Goal: Information Seeking & Learning: Learn about a topic

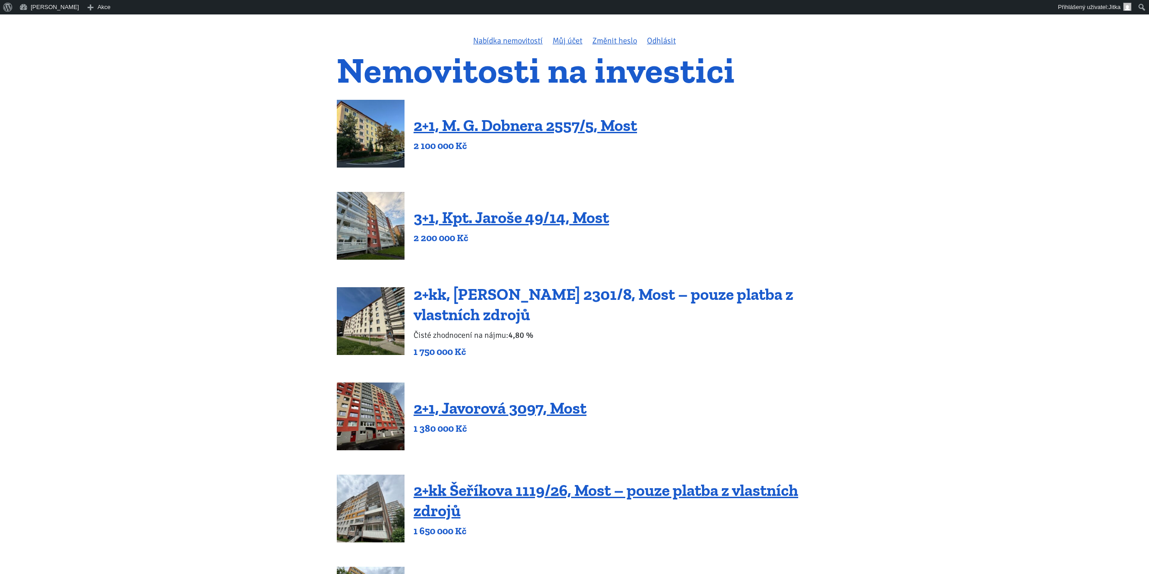
scroll to position [135, 0]
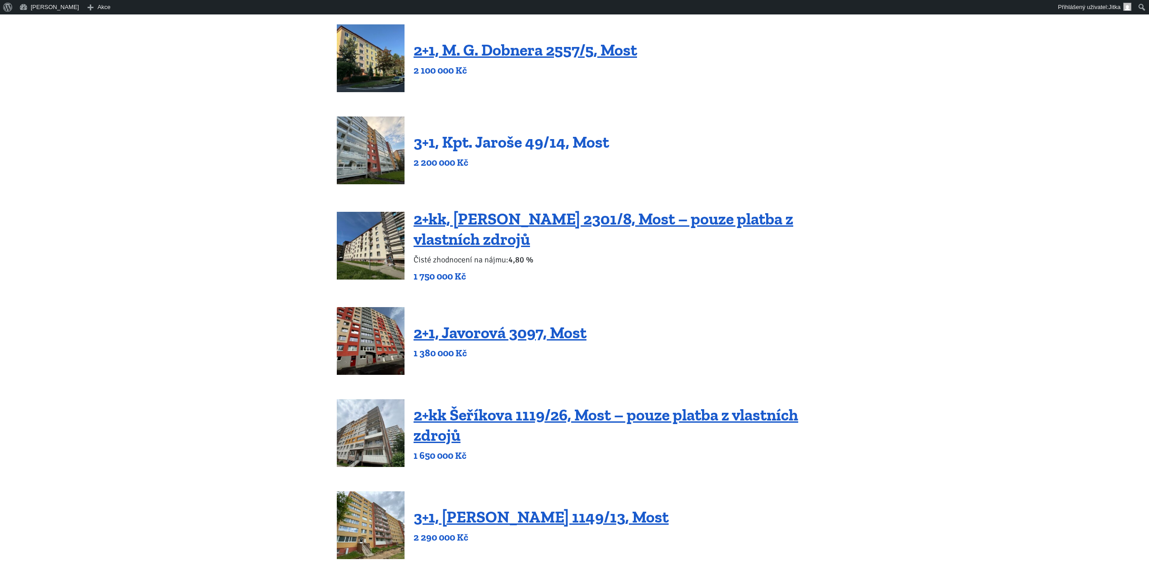
click at [455, 148] on link "3+1, Kpt. Jaroše 49/14, Most" at bounding box center [510, 141] width 195 height 19
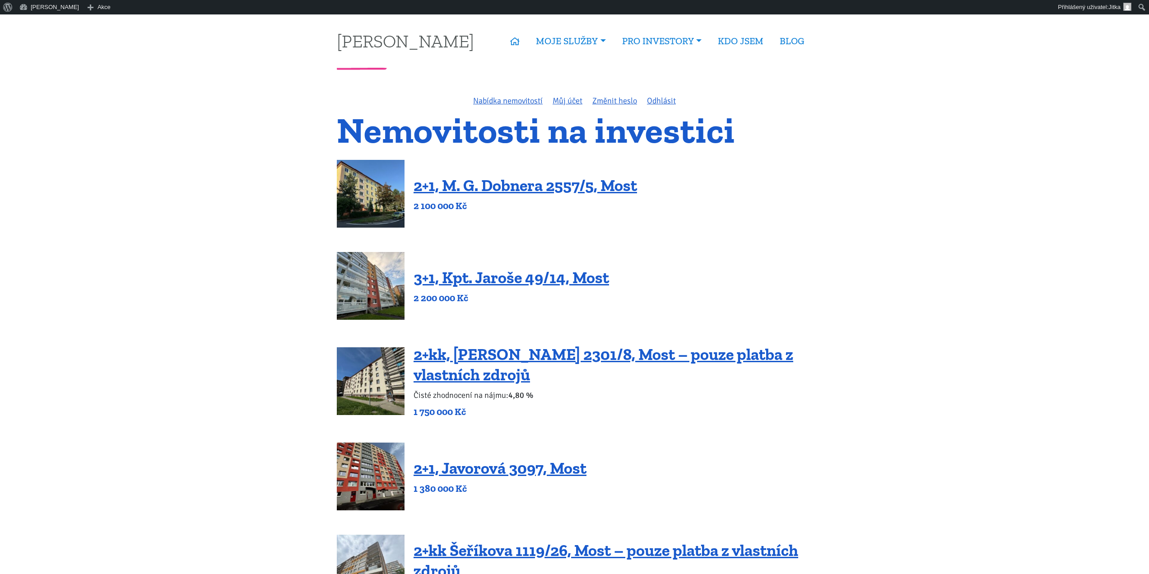
scroll to position [142, 0]
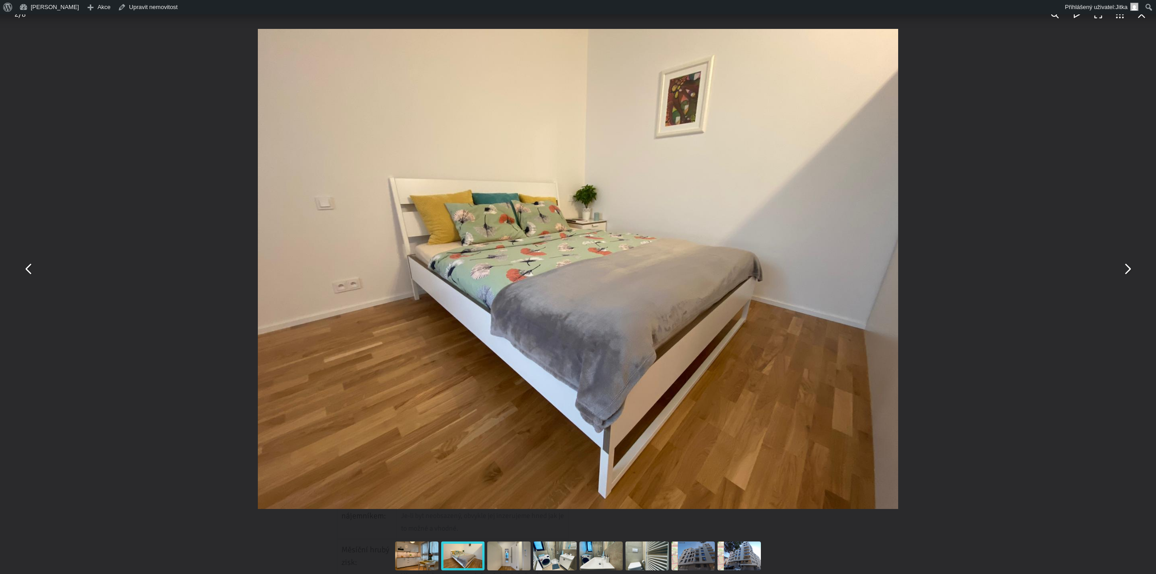
scroll to position [90, 0]
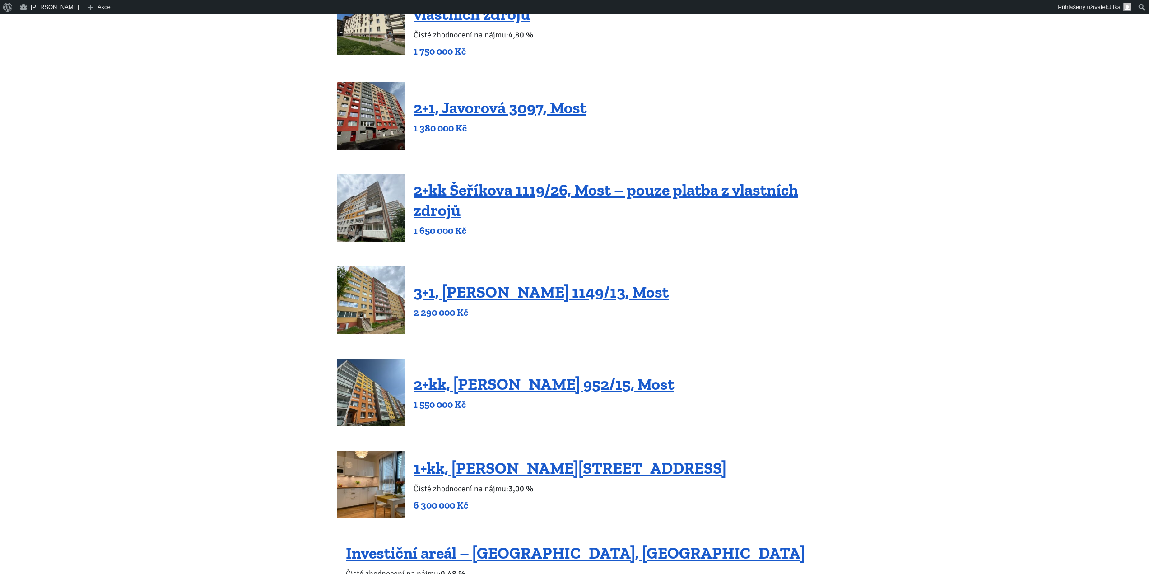
scroll to position [361, 0]
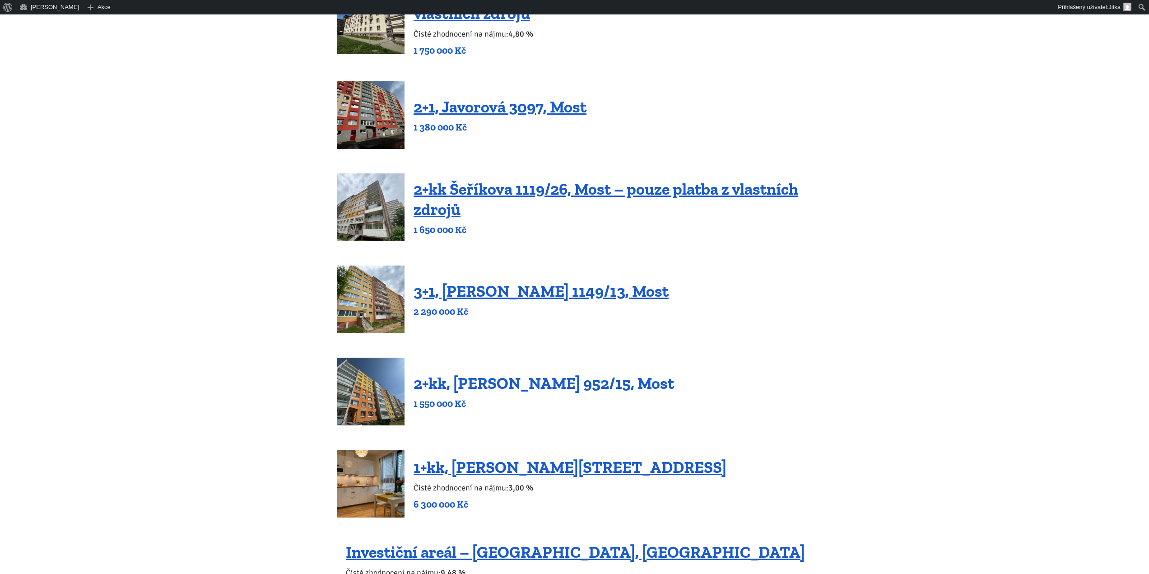
click at [530, 388] on link "2+kk, Josefa Ševčíka 952/15, Most" at bounding box center [543, 382] width 260 height 19
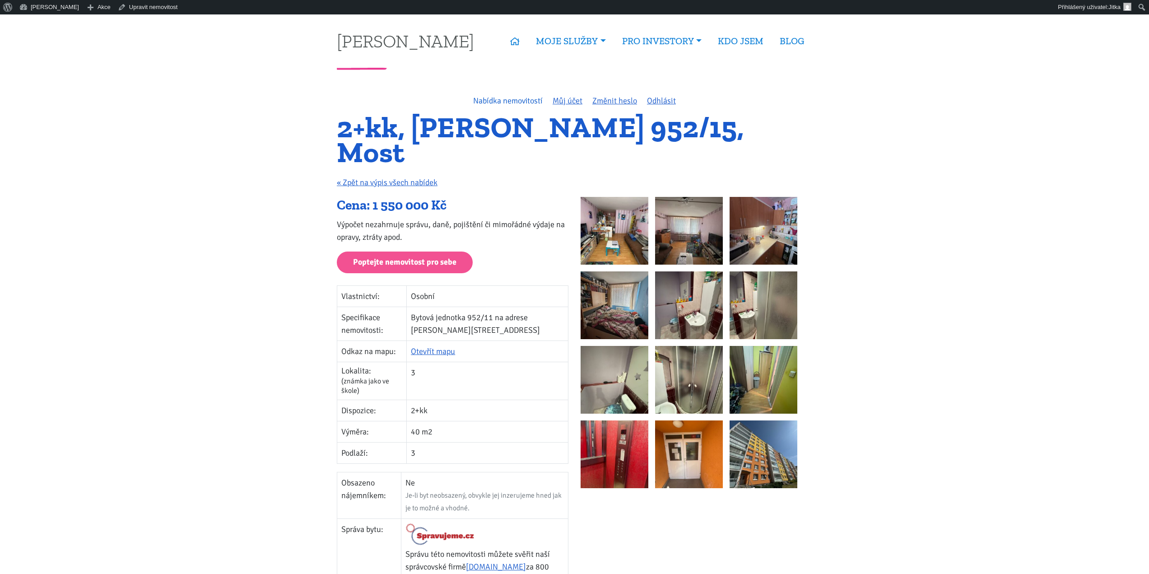
click at [528, 97] on link "Nabídka nemovitostí" at bounding box center [508, 101] width 70 height 10
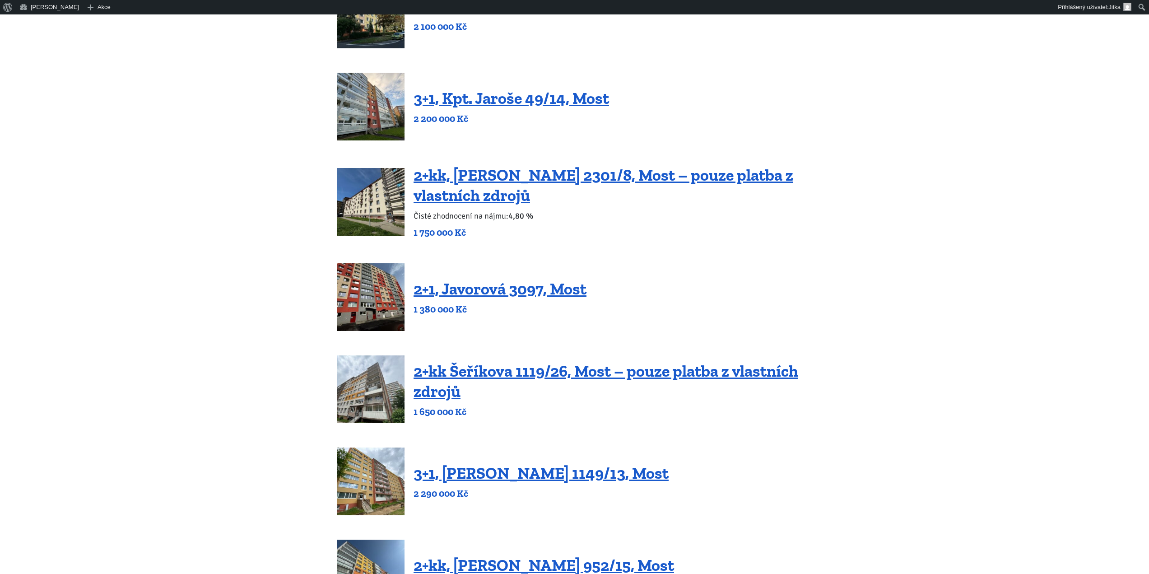
scroll to position [181, 0]
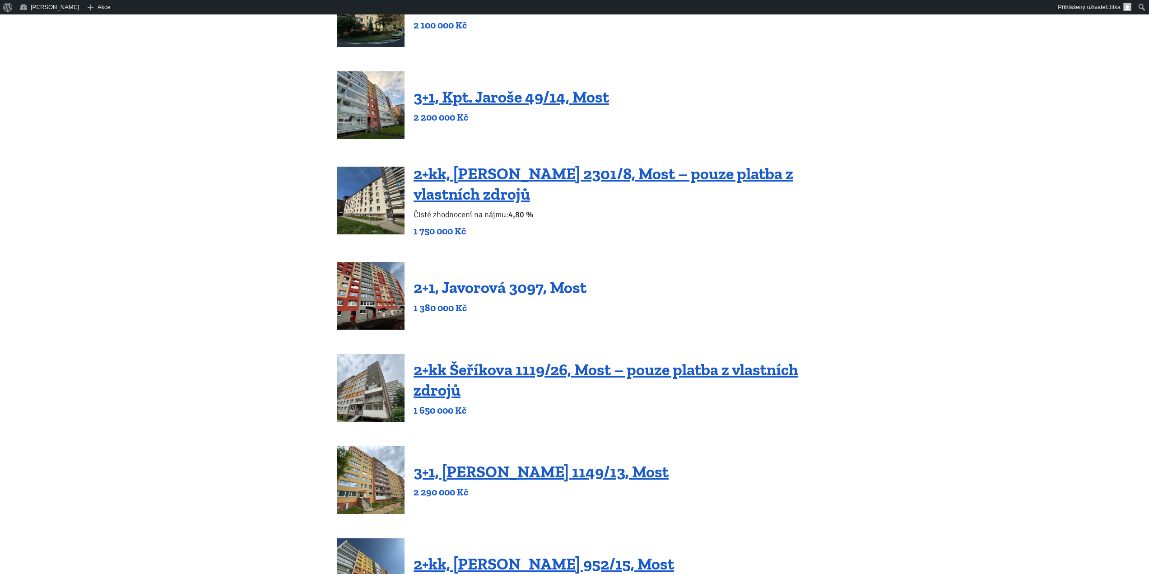
click at [470, 292] on link "2+1, Javorová 3097, Most" at bounding box center [499, 287] width 173 height 19
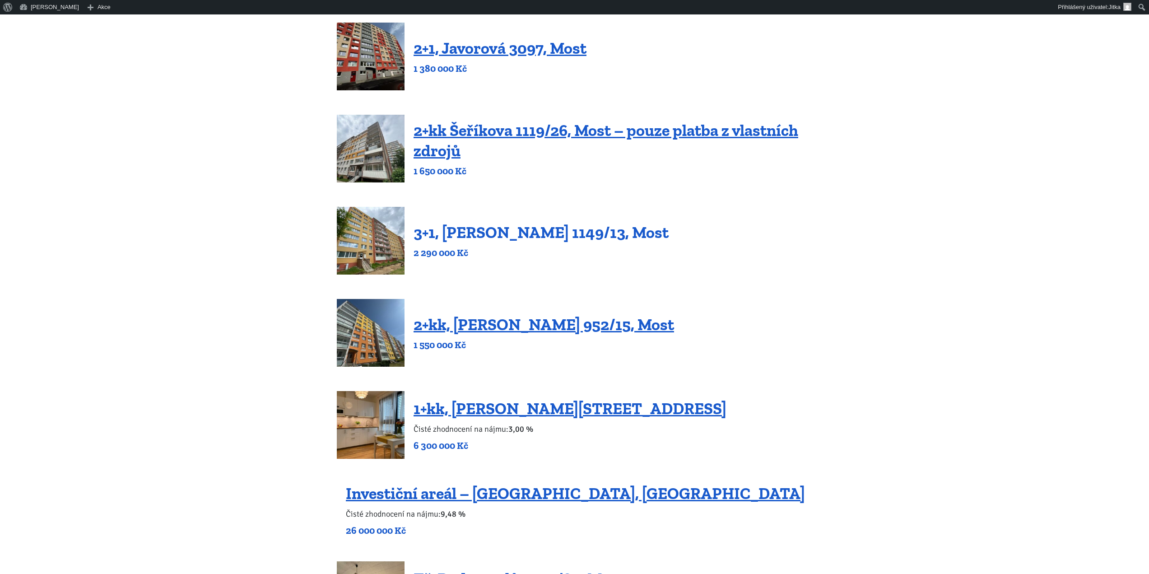
scroll to position [406, 0]
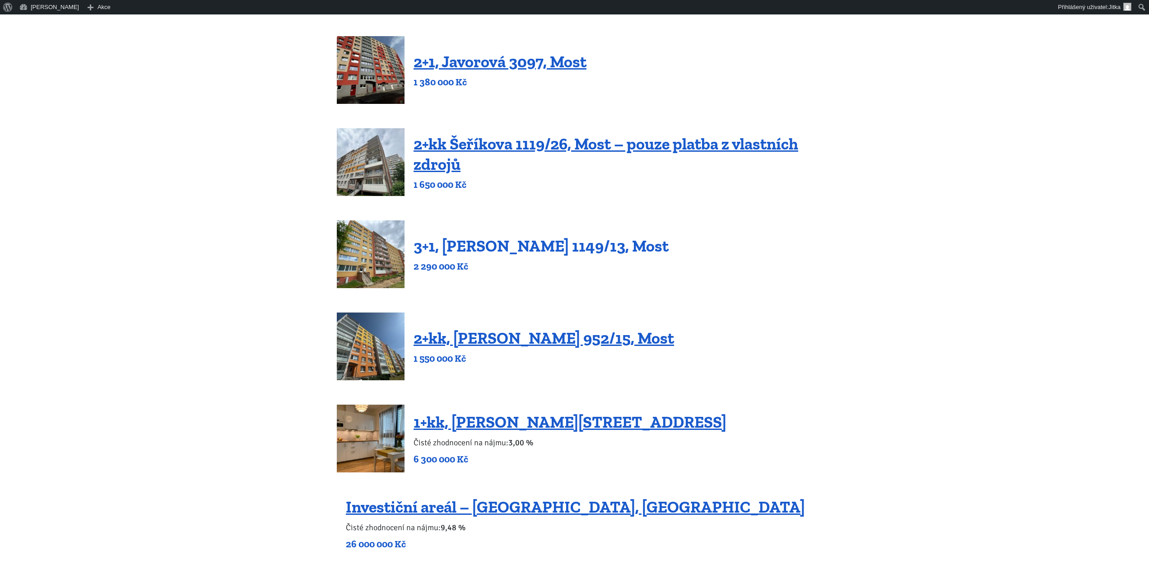
click at [459, 247] on link "3+1, Jaroslava Haška 1149/13, Most" at bounding box center [540, 245] width 255 height 19
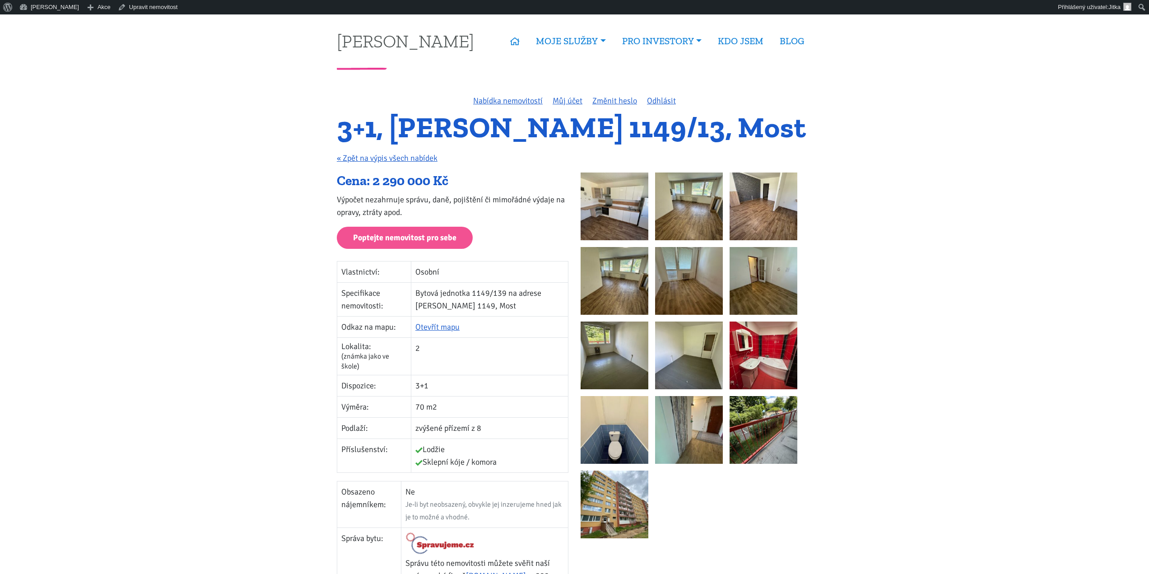
drag, startPoint x: 339, startPoint y: 132, endPoint x: 828, endPoint y: 136, distance: 489.3
copy h1 "3+1, [PERSON_NAME] 1149/13, Most"
drag, startPoint x: 338, startPoint y: 181, endPoint x: 471, endPoint y: 184, distance: 133.6
click at [461, 181] on div "Cena: 2 290 000 Kč" at bounding box center [453, 180] width 232 height 17
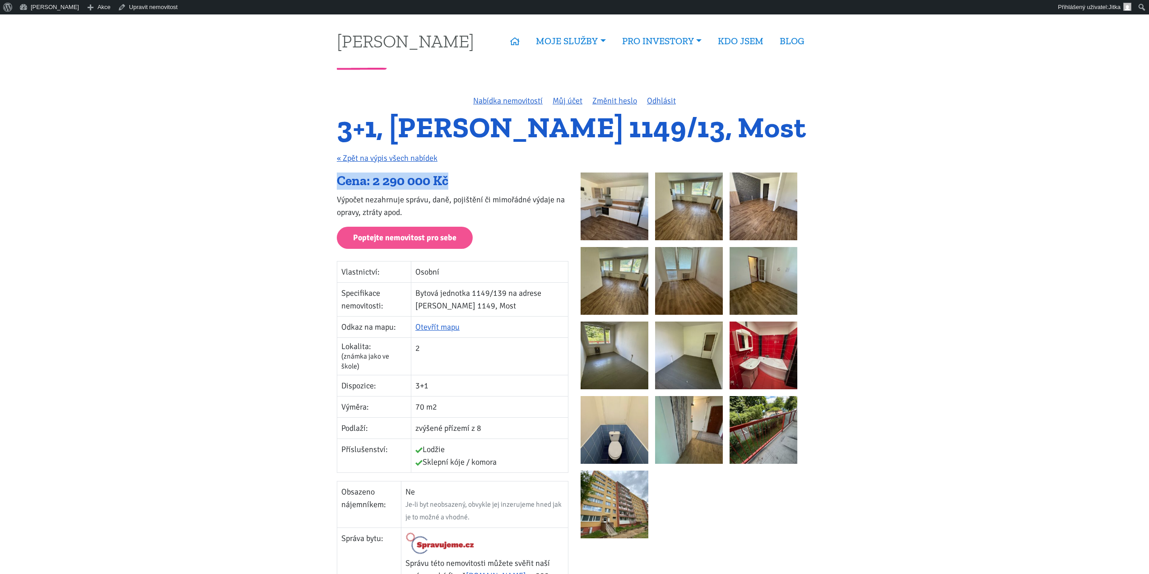
copy div "Cena: 2 290 000 Kč"
drag, startPoint x: 342, startPoint y: 273, endPoint x: 518, endPoint y: 450, distance: 249.6
click at [518, 450] on tbody "Vlastnictví: Osobní Specifikace nemovitosti: Bytová jednotka 1149/139 na adrese…" at bounding box center [452, 367] width 231 height 212
copy tbody "Vlastnictví: Osobní Specifikace nemovitosti: Bytová jednotka 1149/139 na adrese…"
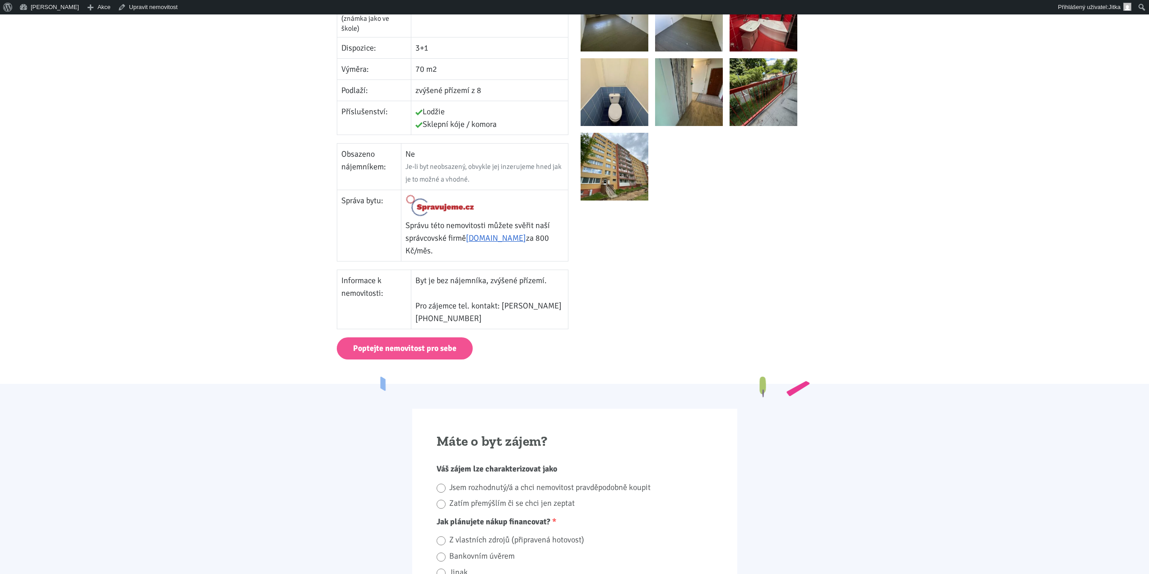
scroll to position [361, 0]
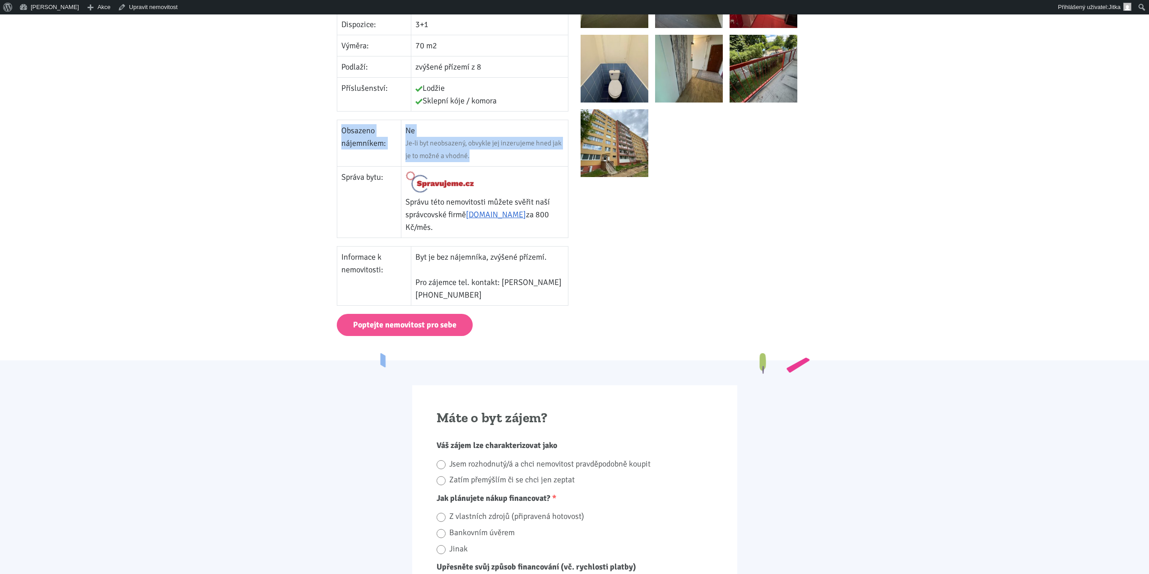
drag, startPoint x: 342, startPoint y: 123, endPoint x: 475, endPoint y: 145, distance: 135.0
click at [475, 145] on tr "Obsazeno nájemníkem: Ne Je-li byt neobsazený, obvykle jej inzerujeme hned jak j…" at bounding box center [452, 143] width 231 height 46
click at [503, 142] on div "Je-li byt neobsazený, obvykle jej inzerujeme hned jak je to možné a vhodné." at bounding box center [484, 149] width 158 height 25
drag, startPoint x: 342, startPoint y: 121, endPoint x: 421, endPoint y: 121, distance: 78.5
click at [421, 121] on tr "Obsazeno nájemníkem: Ne Je-li byt neobsazený, obvykle jej inzerujeme hned jak j…" at bounding box center [452, 143] width 231 height 46
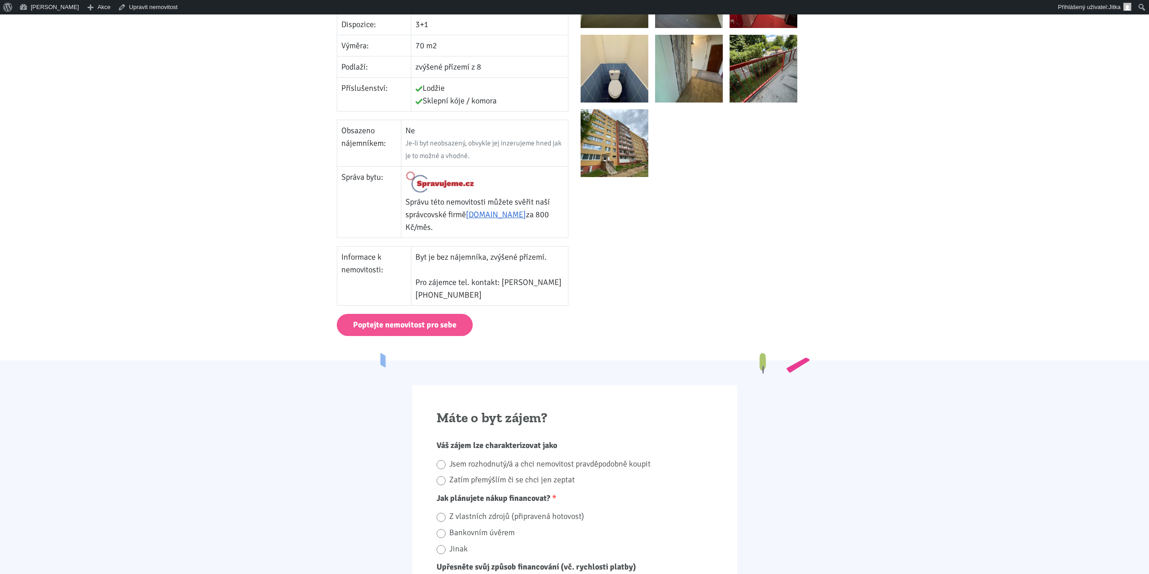
copy tr "Obsazeno nájemníkem: Ne"
drag, startPoint x: 342, startPoint y: 247, endPoint x: 510, endPoint y: 285, distance: 172.1
click at [510, 285] on tr "Informace k nemovitosti: Byt je bez nájemníka, zvýšené přízemí. Pro zájemce tel…" at bounding box center [452, 275] width 231 height 59
copy tr "Informace k nemovitosti: Byt je bez nájemníka, zvýšené přízemí. Pro zájemce tel…"
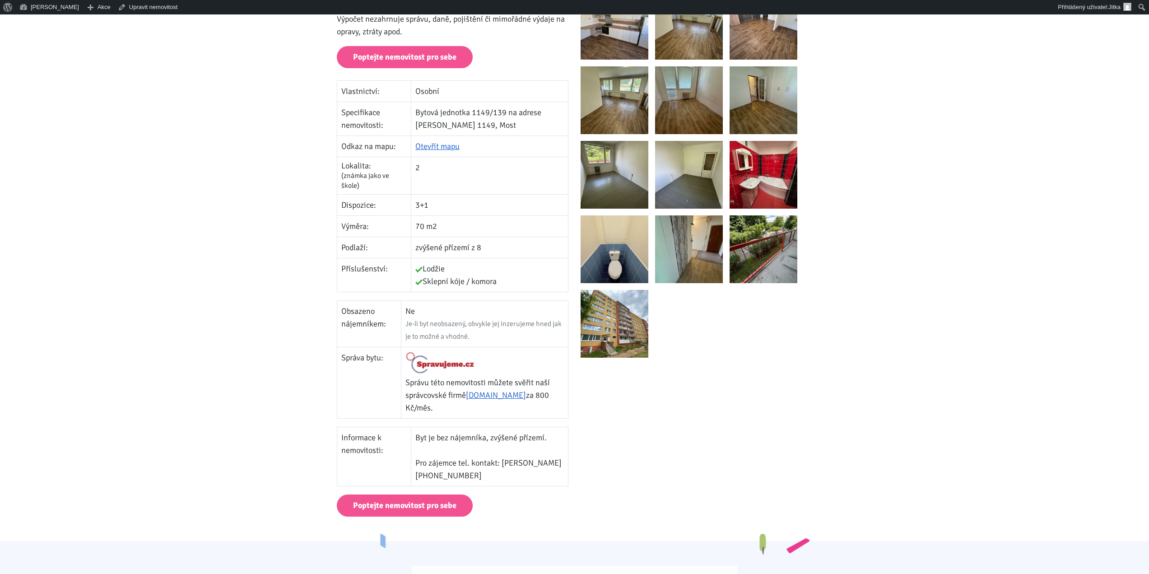
scroll to position [0, 0]
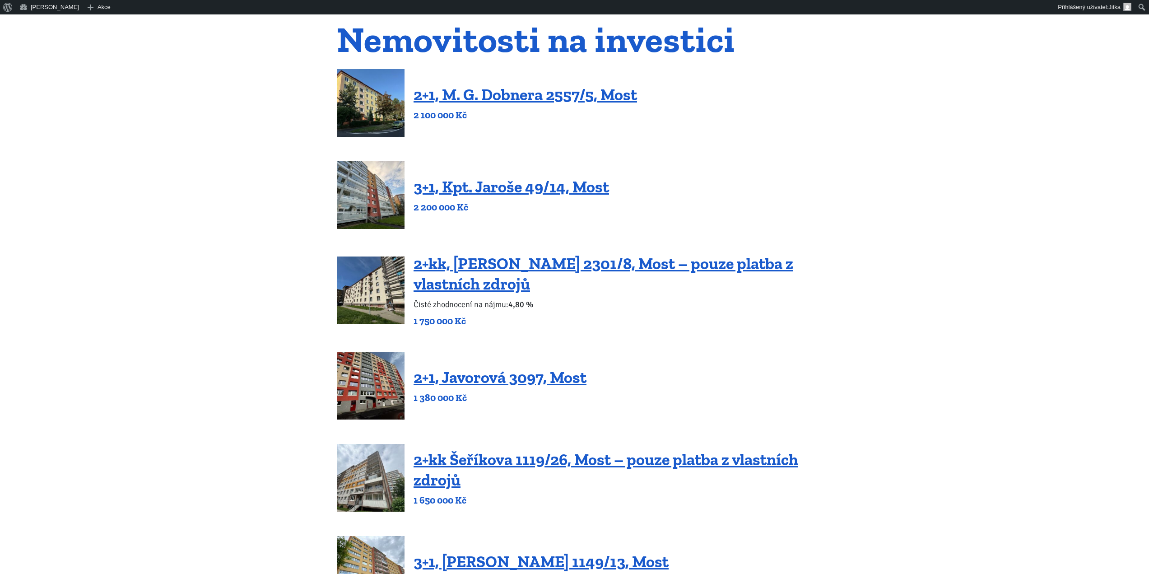
scroll to position [90, 0]
click at [500, 192] on link "3+1, Kpt. Jaroše 49/14, Most" at bounding box center [510, 186] width 195 height 19
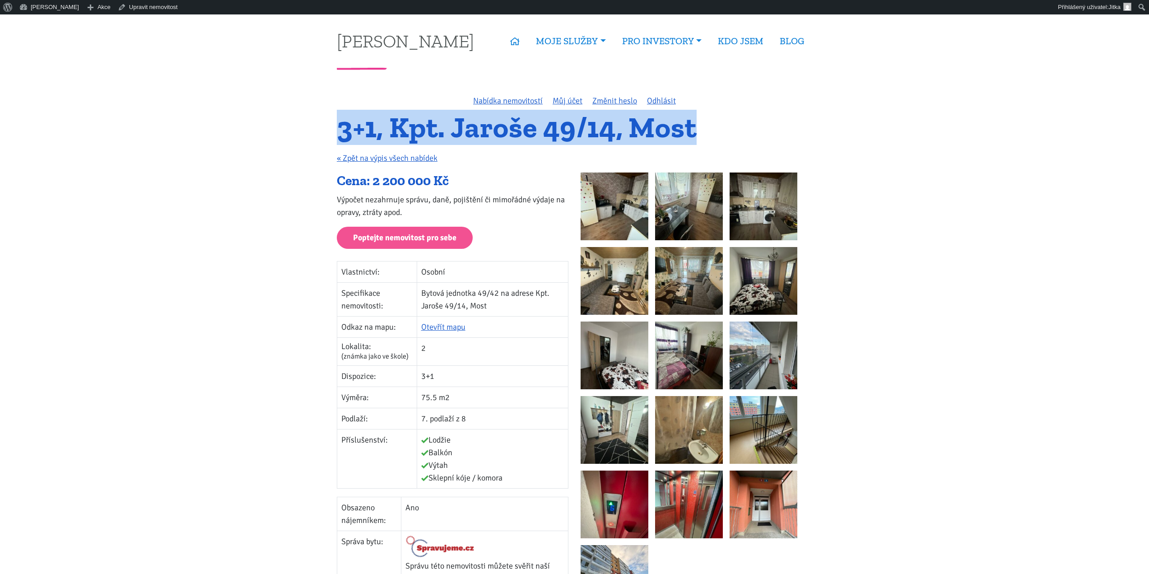
drag, startPoint x: 339, startPoint y: 134, endPoint x: 694, endPoint y: 139, distance: 354.4
click at [694, 139] on h1 "3+1, Kpt. Jaroše 49/14, Most" at bounding box center [574, 127] width 475 height 25
copy h1 "3+1, Kpt. Jaroše 49/14, Most"
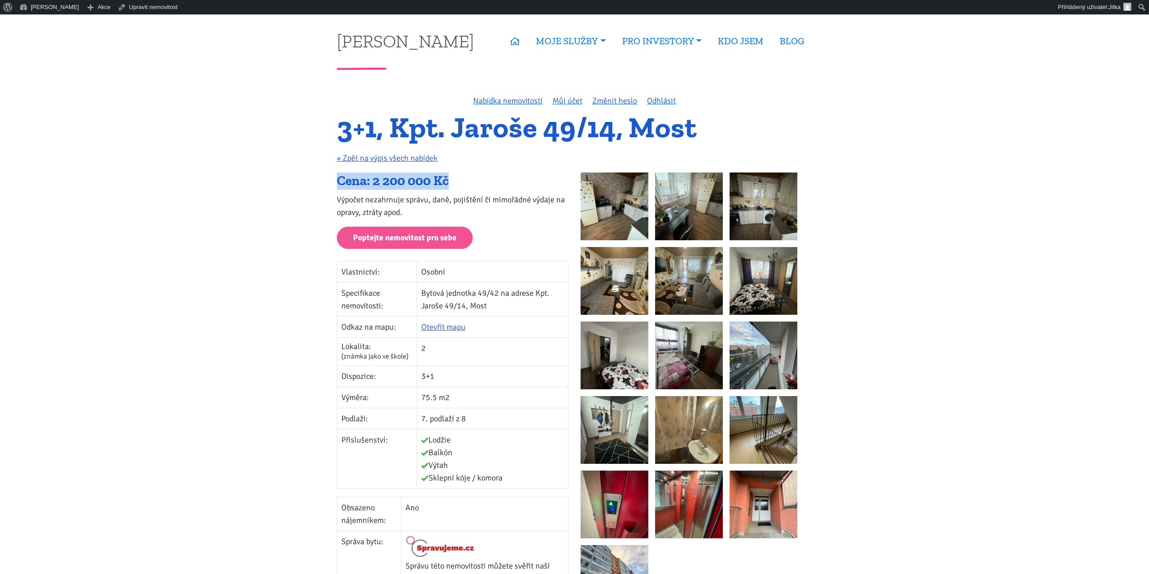
drag, startPoint x: 337, startPoint y: 181, endPoint x: 467, endPoint y: 185, distance: 130.0
click at [467, 185] on div "Cena: 2 200 000 Kč" at bounding box center [453, 180] width 232 height 17
copy div "Cena: 2 200 000 Kč"
drag, startPoint x: 343, startPoint y: 273, endPoint x: 518, endPoint y: 473, distance: 265.5
click at [518, 473] on tbody "Vlastnictví: Osobní Specifikace nemovitosti: Bytová jednotka 49/42 na adrese Kp…" at bounding box center [452, 374] width 231 height 227
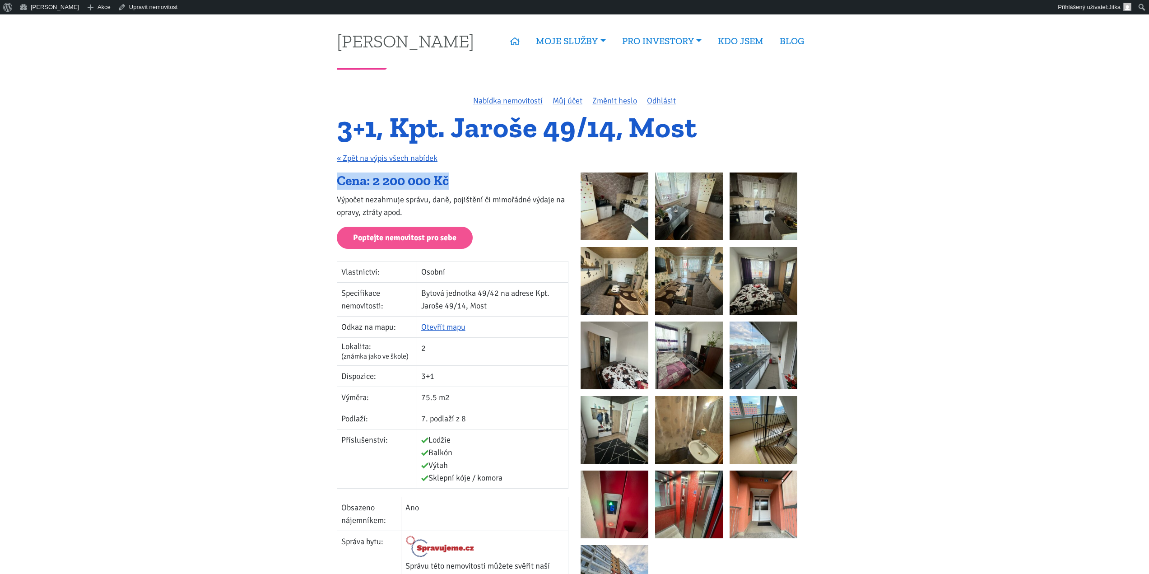
copy tbody "Vlastnictví: Osobní Specifikace nemovitosti: Bytová jednotka 49/42 na adrese Kp…"
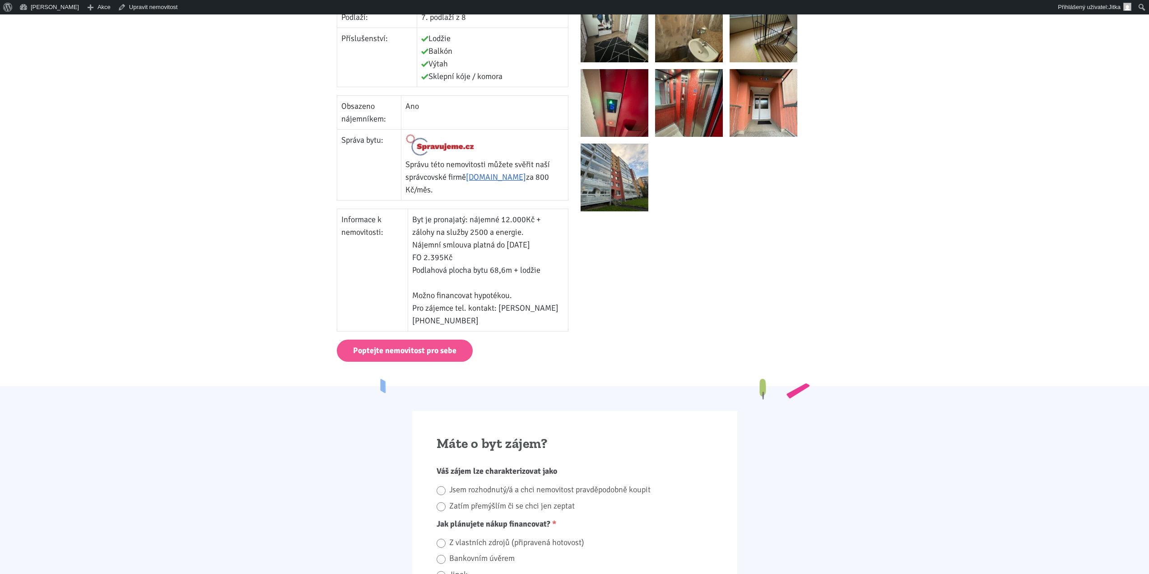
scroll to position [406, 0]
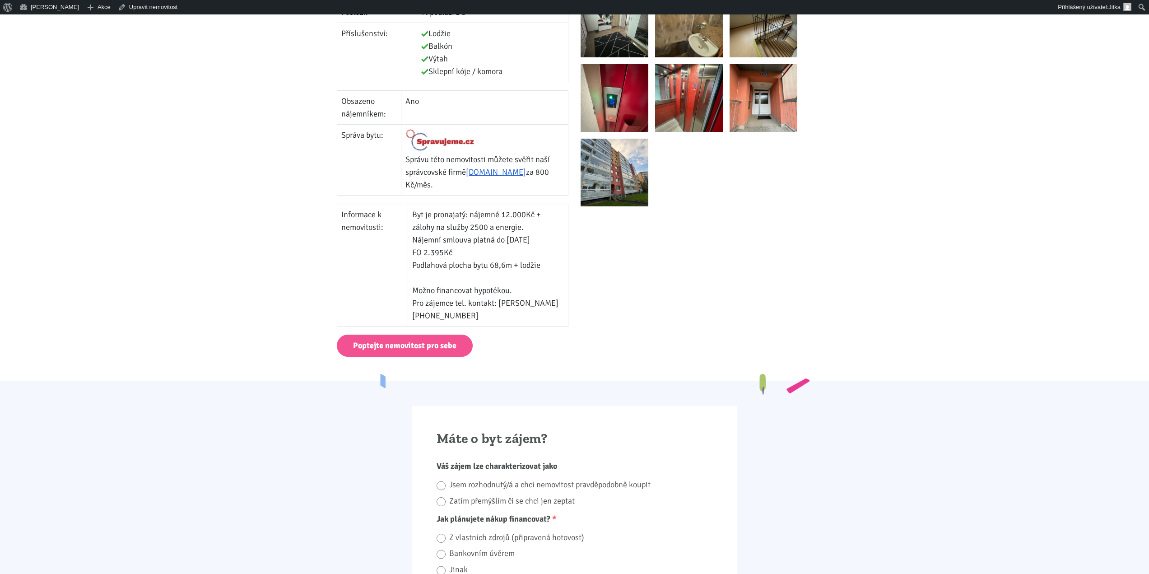
drag, startPoint x: 342, startPoint y: 101, endPoint x: 424, endPoint y: 113, distance: 83.0
click at [424, 113] on tr "Obsazeno nájemníkem: Ano" at bounding box center [452, 107] width 231 height 34
copy tr "Obsazeno nájemníkem: Ano"
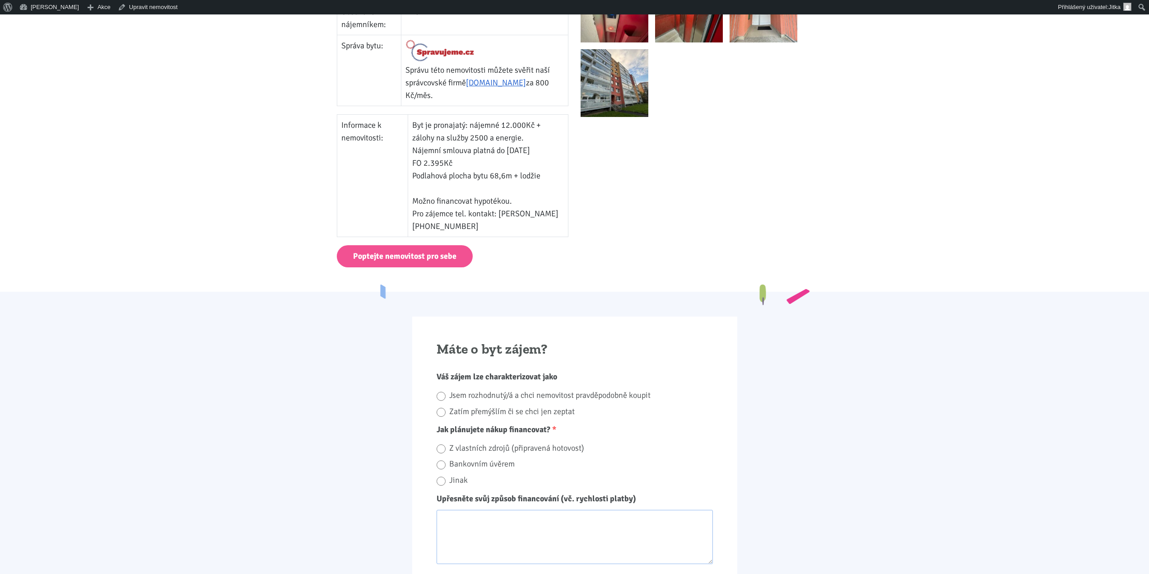
scroll to position [497, 0]
drag, startPoint x: 342, startPoint y: 125, endPoint x: 536, endPoint y: 231, distance: 221.4
click at [536, 231] on tr "Informace k nemovitosti: Byt je pronajatý: nájemné 12.000Kč + zálohy na služby …" at bounding box center [452, 175] width 231 height 122
copy tr "Informace k nemovitosti: Byt je pronajatý: nájemné 12.000Kč + zálohy na služby …"
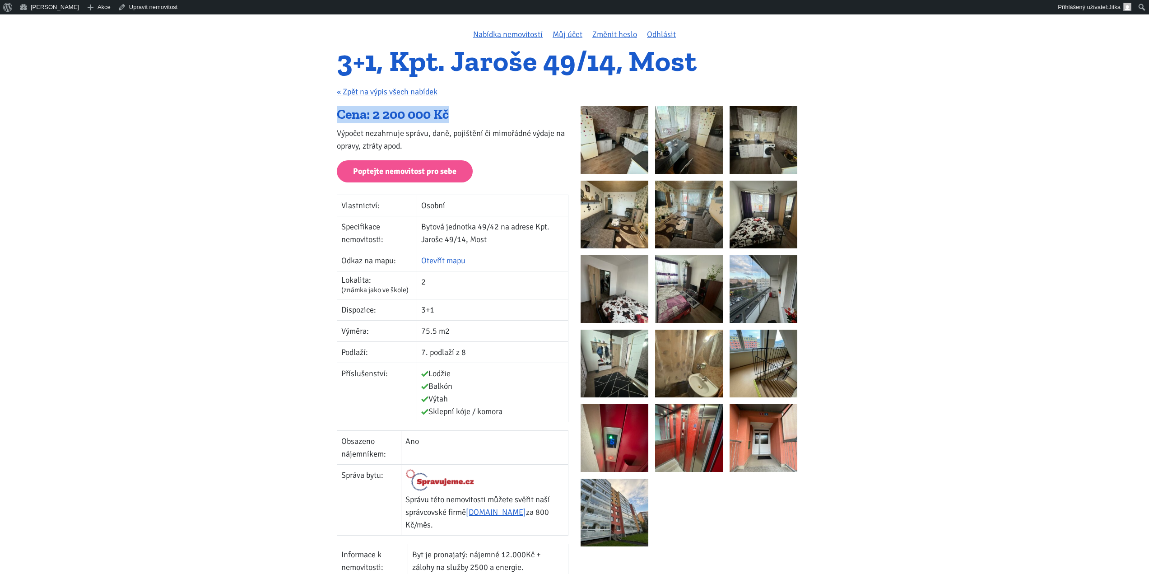
scroll to position [0, 0]
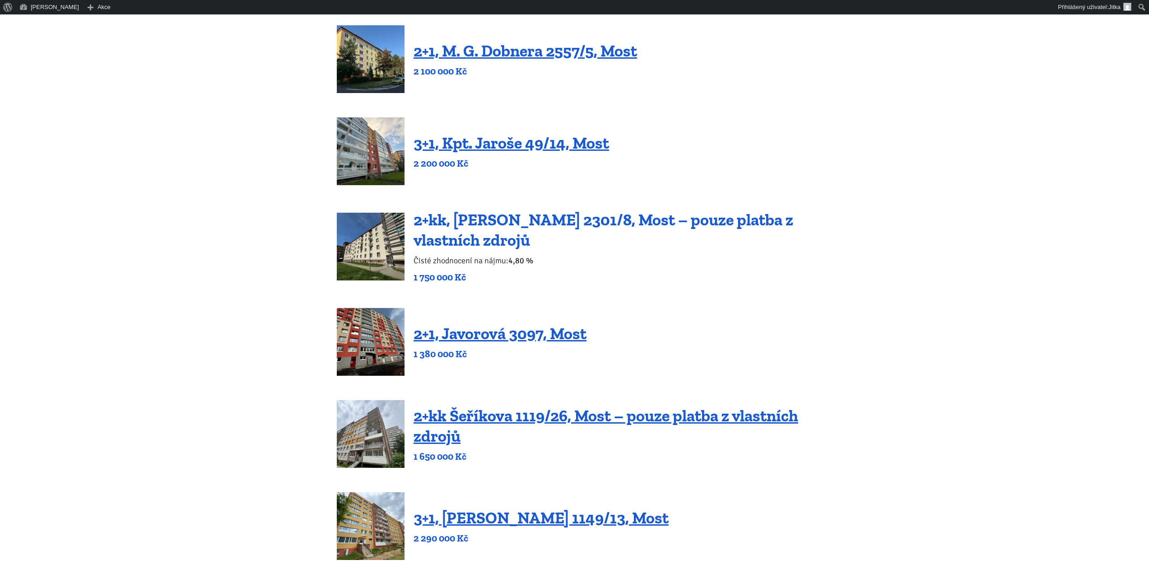
scroll to position [135, 0]
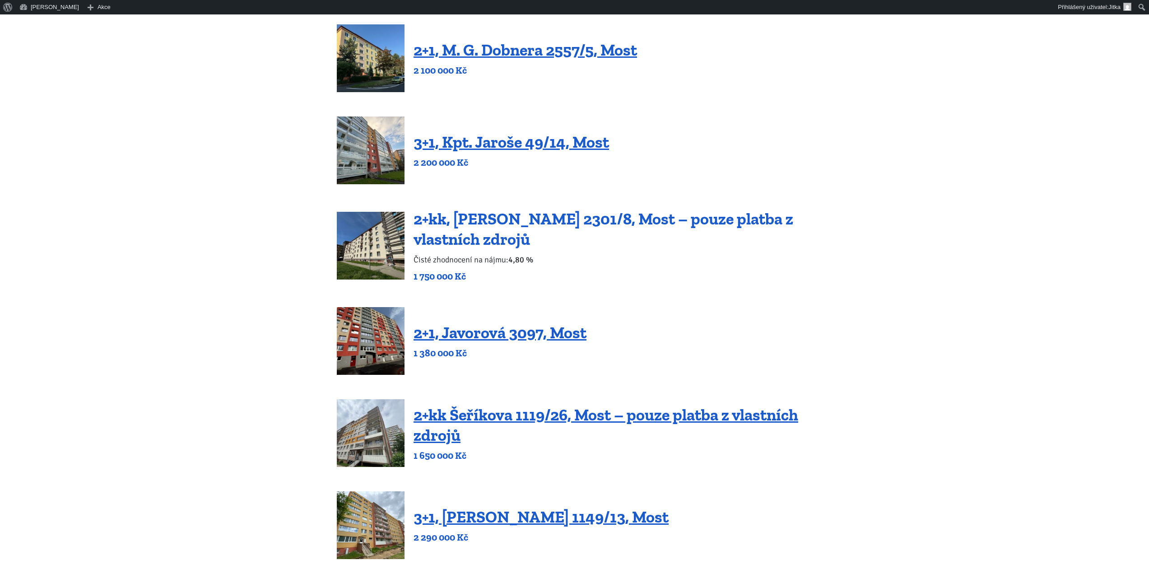
click at [486, 235] on link "2+kk, [PERSON_NAME] 2301/8, Most – pouze platba z vlastních zdrojů" at bounding box center [603, 229] width 380 height 40
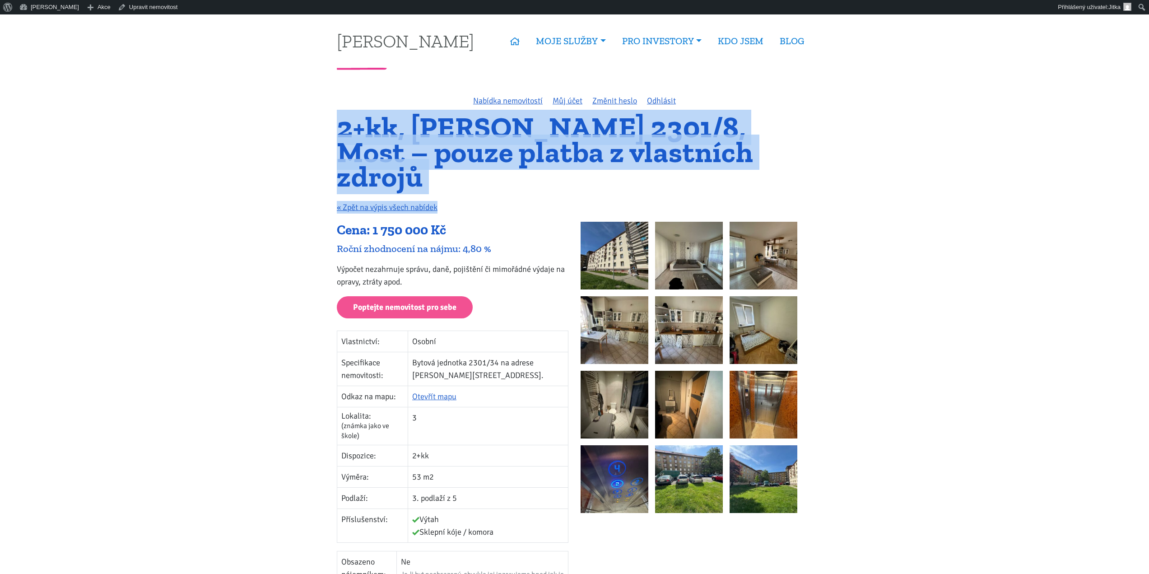
drag, startPoint x: 343, startPoint y: 125, endPoint x: 784, endPoint y: 167, distance: 443.9
click at [784, 167] on div "2+kk, [PERSON_NAME] 2301/8, Most – pouze platba z vlastních zdrojů « Zpět na vý…" at bounding box center [574, 168] width 487 height 107
drag, startPoint x: 338, startPoint y: 130, endPoint x: 749, endPoint y: 162, distance: 412.9
click at [749, 162] on h1 "2+kk, [PERSON_NAME] 2301/8, Most – pouze platba z vlastních zdrojů" at bounding box center [574, 152] width 475 height 74
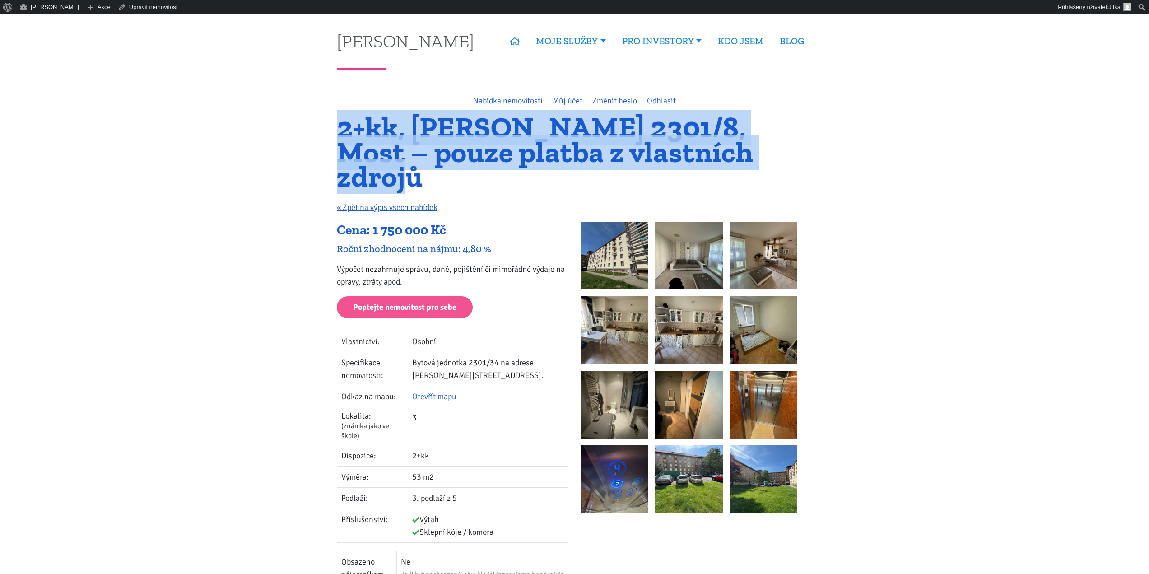
copy h1 "2+kk, [PERSON_NAME] 2301/8, Most – pouze platba z vlastních zdrojů"
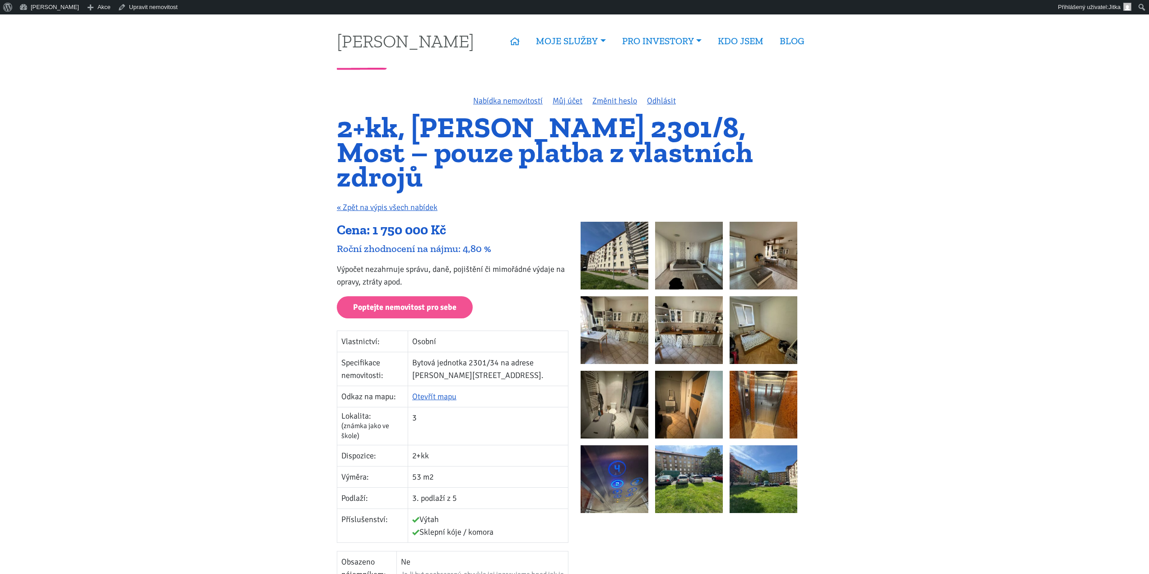
drag, startPoint x: 484, startPoint y: 192, endPoint x: 326, endPoint y: 201, distance: 157.8
click at [478, 194] on div "2+kk, Josefa Skupy 2301/8, Most – pouze platba z vlastních zdrojů « Zpět na výp…" at bounding box center [574, 168] width 487 height 107
drag, startPoint x: 337, startPoint y: 204, endPoint x: 448, endPoint y: 203, distance: 110.6
click at [448, 222] on div "Cena: 1 750 000 Kč" at bounding box center [453, 230] width 232 height 17
copy div "Cena: 1 750 000 Kč"
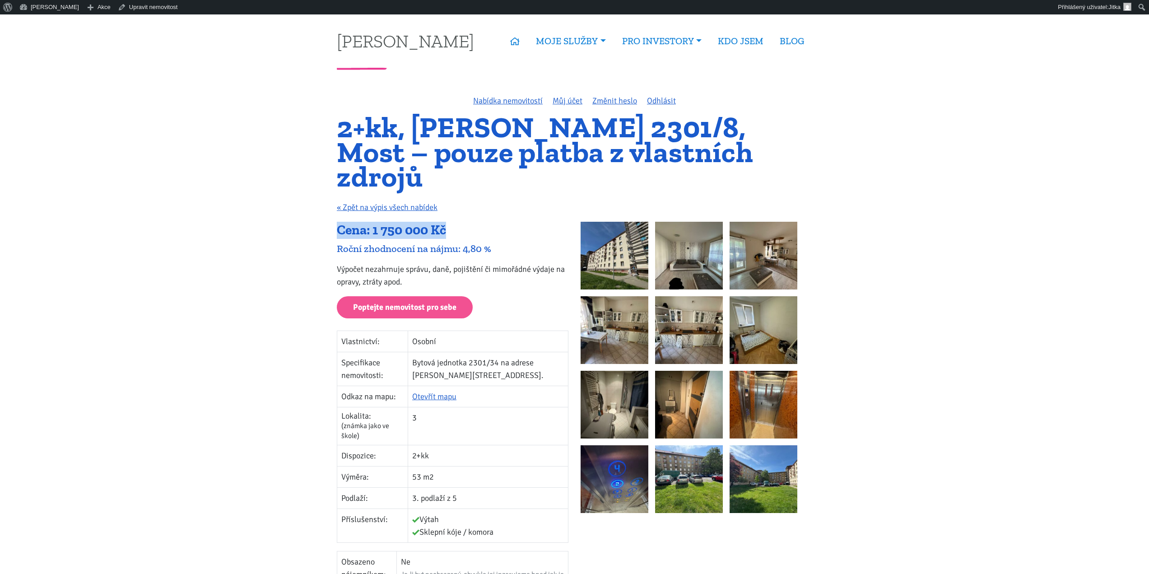
drag, startPoint x: 342, startPoint y: 317, endPoint x: 514, endPoint y: 498, distance: 249.0
click at [514, 498] on tbody "Vlastnictví: Osobní Specifikace nemovitosti: Bytová jednotka 2301/34 na adrese …" at bounding box center [452, 436] width 231 height 212
copy tbody "Vlastnictví: Osobní Specifikace nemovitosti: Bytová jednotka 2301/34 na adrese …"
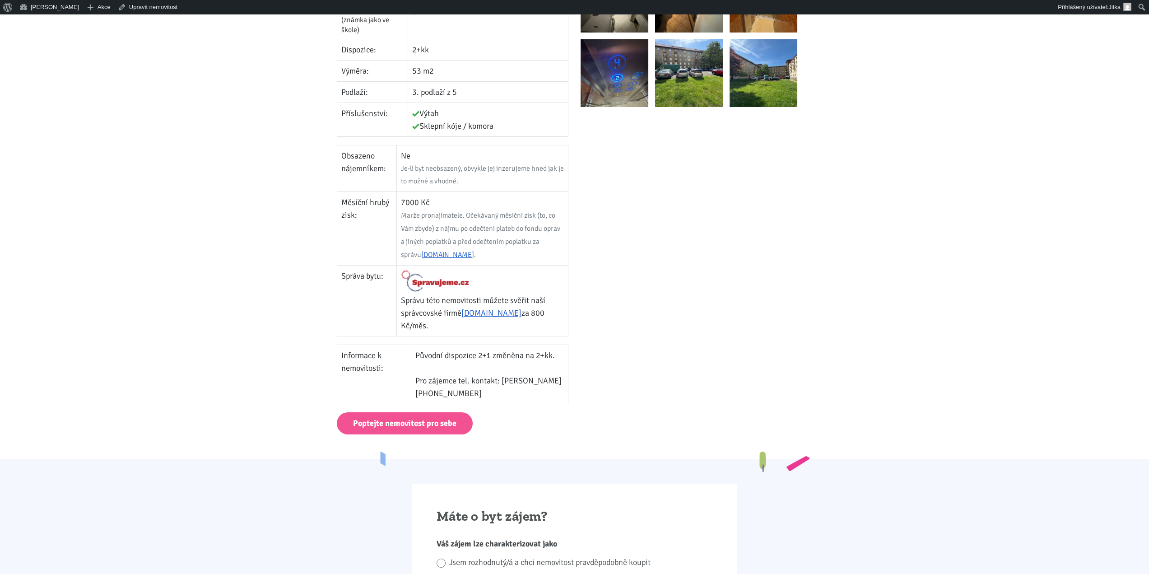
scroll to position [406, 0]
drag, startPoint x: 346, startPoint y: 119, endPoint x: 358, endPoint y: 121, distance: 12.3
click at [358, 144] on td "Obsazeno nájemníkem:" at bounding box center [367, 167] width 60 height 46
drag, startPoint x: 342, startPoint y: 121, endPoint x: 411, endPoint y: 117, distance: 69.2
click at [411, 144] on tr "Obsazeno nájemníkem: Ne Je-li byt neobsazený, obvykle jej inzerujeme hned jak j…" at bounding box center [452, 167] width 231 height 46
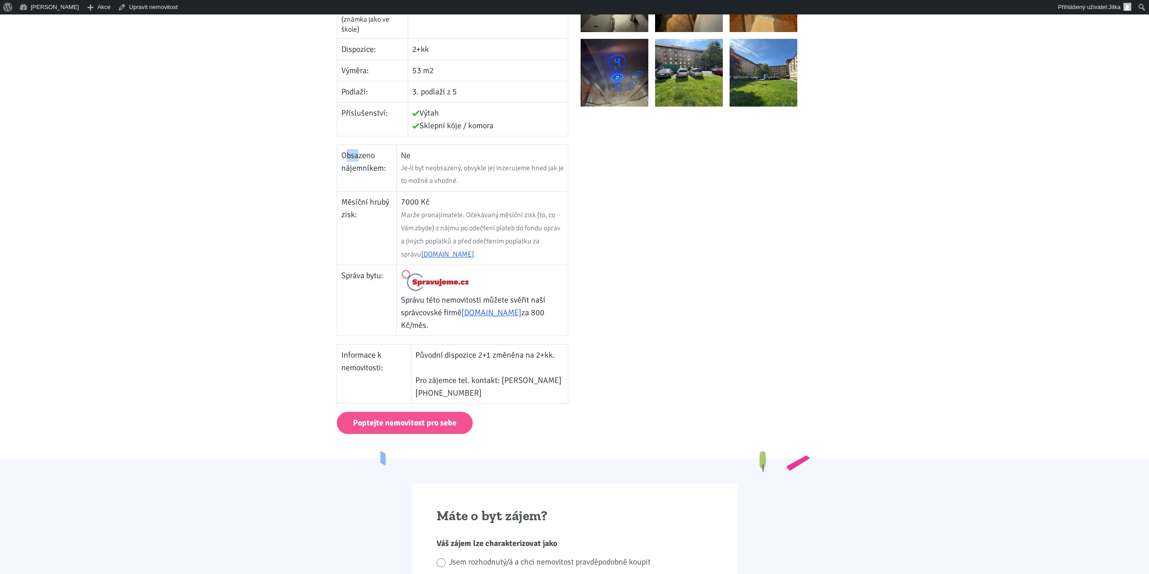
copy tr "Obsazeno nájemníkem: Ne"
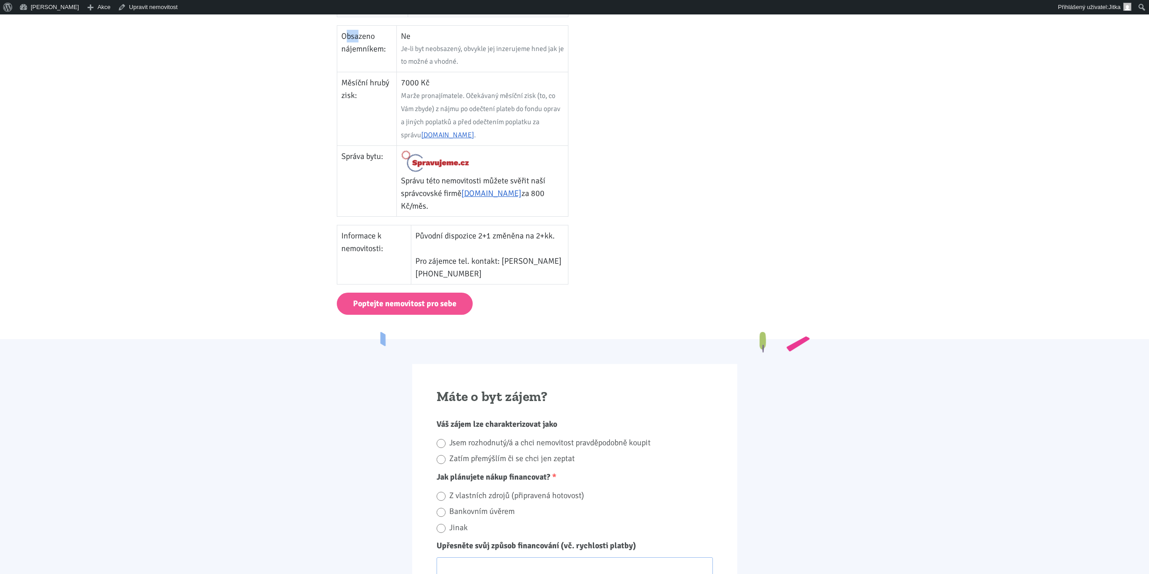
scroll to position [542, 0]
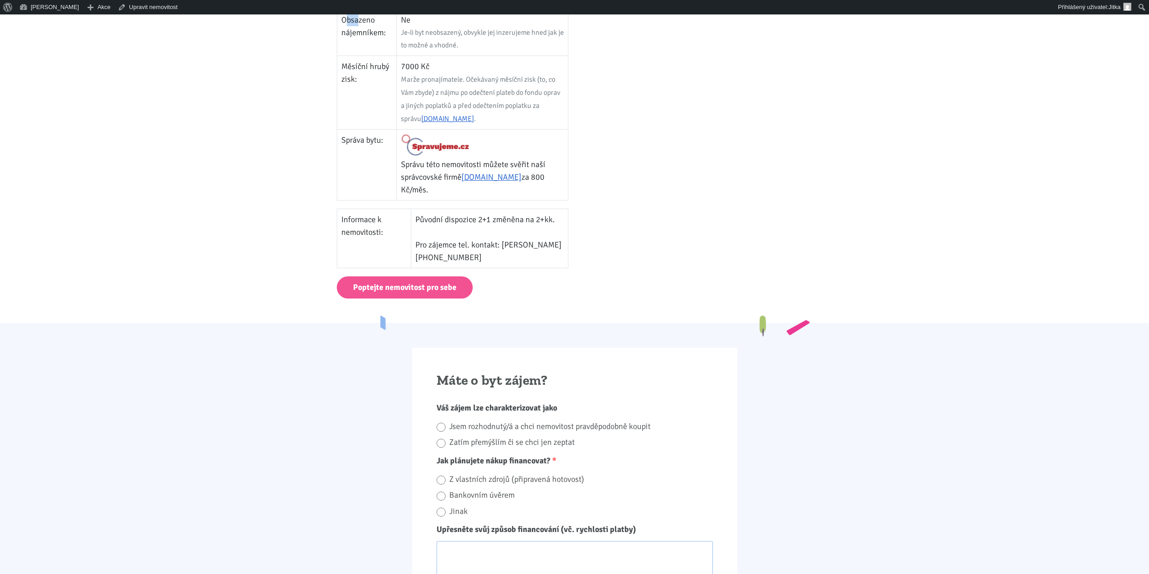
drag, startPoint x: 341, startPoint y: 186, endPoint x: 492, endPoint y: 219, distance: 154.0
click at [492, 219] on tr "Informace k nemovitosti: Původní dispozice 2+1 změněna na 2+kk. Pro zájemce tel…" at bounding box center [452, 238] width 231 height 59
copy tr "Informace k nemovitosti: Původní dispozice 2+1 změněna na 2+kk. Pro zájemce tel…"
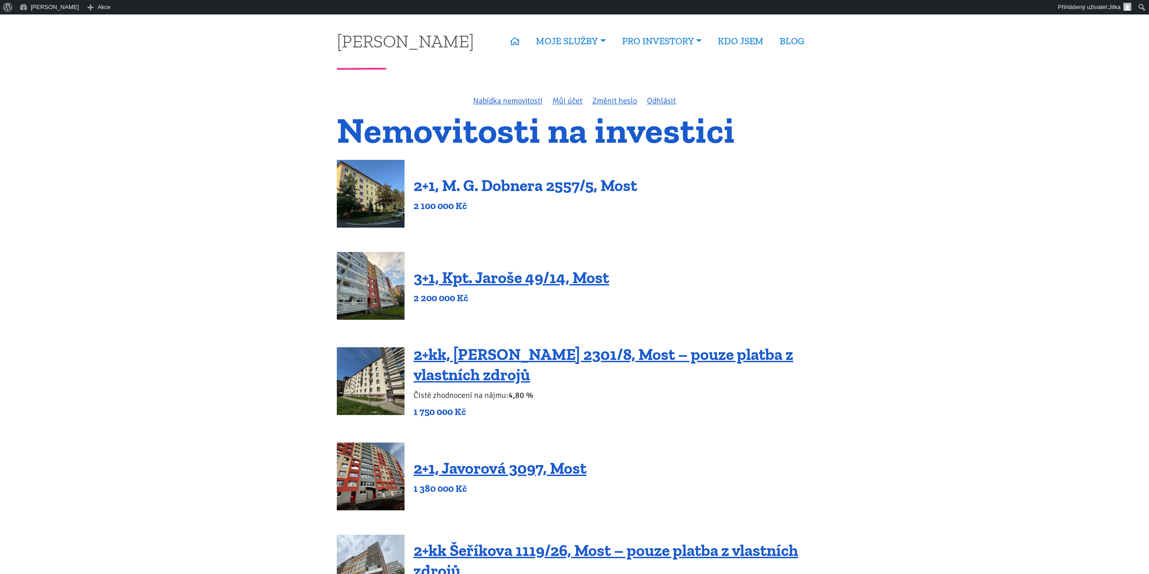
click at [460, 188] on link "2+1, M. G. Dobnera 2557/5, Most" at bounding box center [524, 185] width 223 height 19
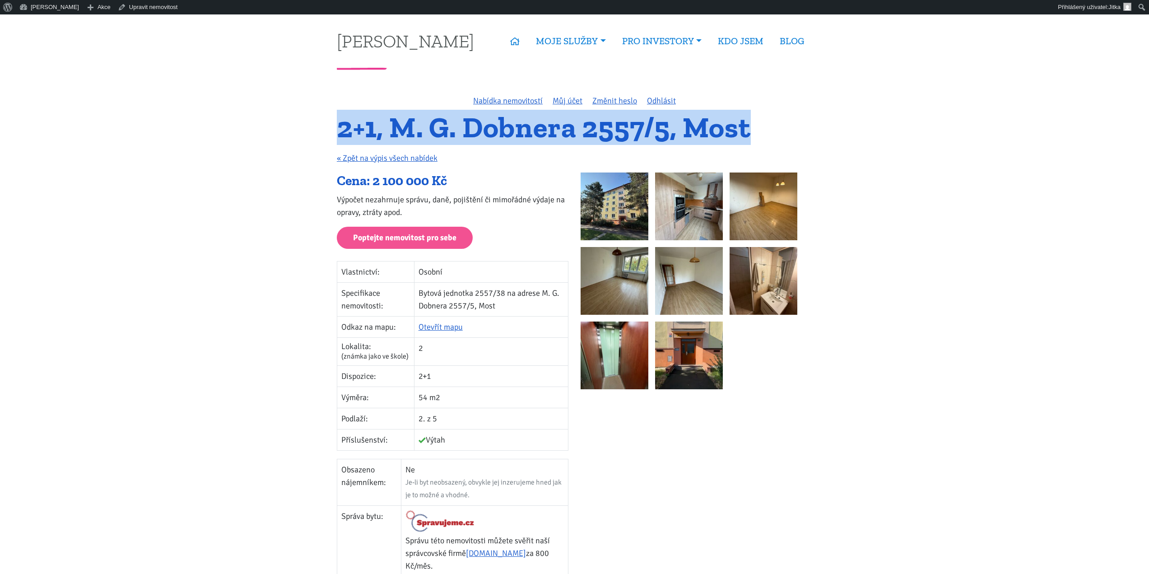
drag, startPoint x: 339, startPoint y: 128, endPoint x: 752, endPoint y: 117, distance: 413.1
click at [752, 117] on h1 "2+1, M. G. Dobnera 2557/5, Most" at bounding box center [574, 127] width 475 height 25
copy h1 "2+1, M. G. Dobnera 2557/5, Most"
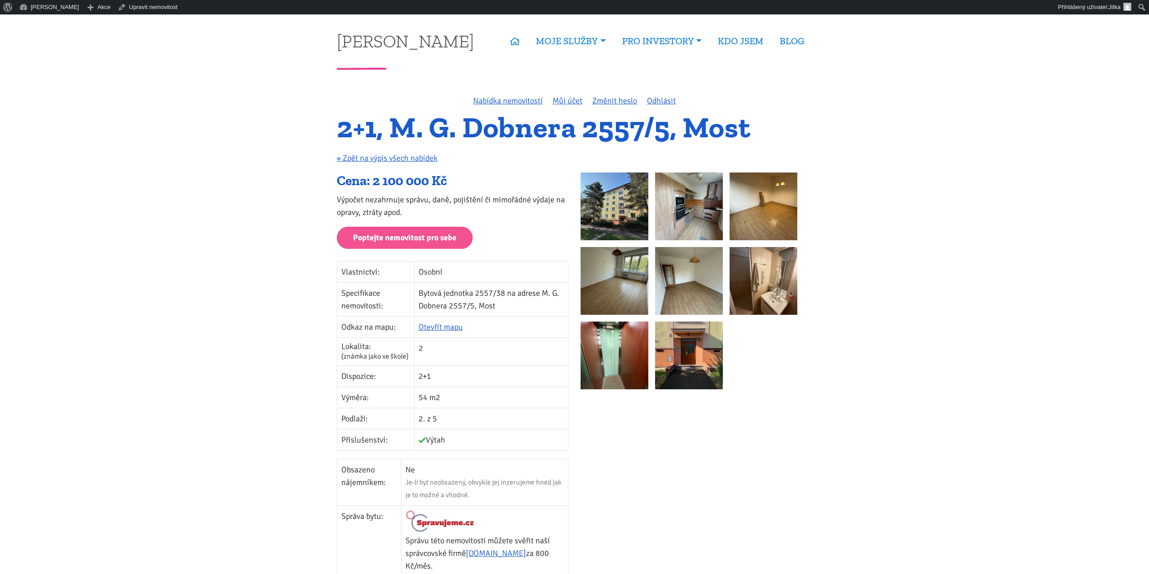
click at [335, 180] on div "Cena: 2 100 000 Kč Výpočet nezahrnuje správu, daně, pojištění či mimořádné výda…" at bounding box center [453, 418] width 244 height 493
drag, startPoint x: 337, startPoint y: 182, endPoint x: 447, endPoint y: 181, distance: 110.6
click at [447, 181] on div "Cena: 2 100 000 Kč" at bounding box center [453, 180] width 232 height 17
copy div "Cena: 2 100 000 Kč"
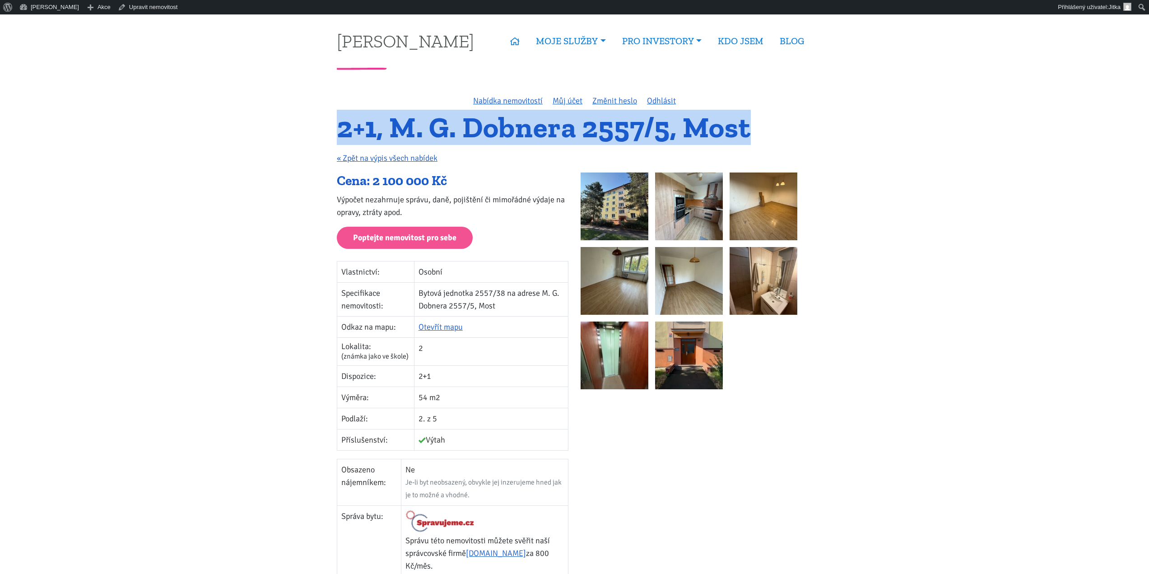
drag, startPoint x: 339, startPoint y: 129, endPoint x: 777, endPoint y: 124, distance: 437.9
click at [777, 124] on h1 "2+1, M. G. Dobnera 2557/5, Most" at bounding box center [574, 127] width 475 height 25
copy h1 "2+1, M. G. Dobnera 2557/5, Most"
drag, startPoint x: 343, startPoint y: 268, endPoint x: 453, endPoint y: 437, distance: 201.9
click at [453, 437] on tbody "Vlastnictví: Osobní Specifikace nemovitosti: Bytová jednotka 2557/38 na adrese …" at bounding box center [452, 355] width 231 height 189
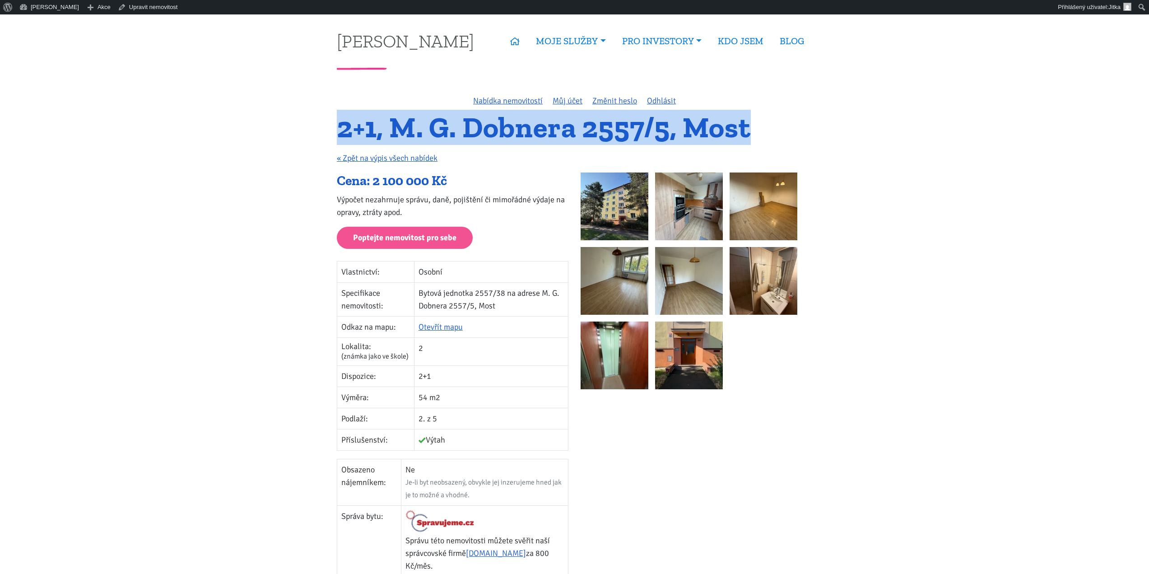
copy tbody "Vlastnictví: Osobní Specifikace nemovitosti: Bytová jednotka 2557/38 na adrese …"
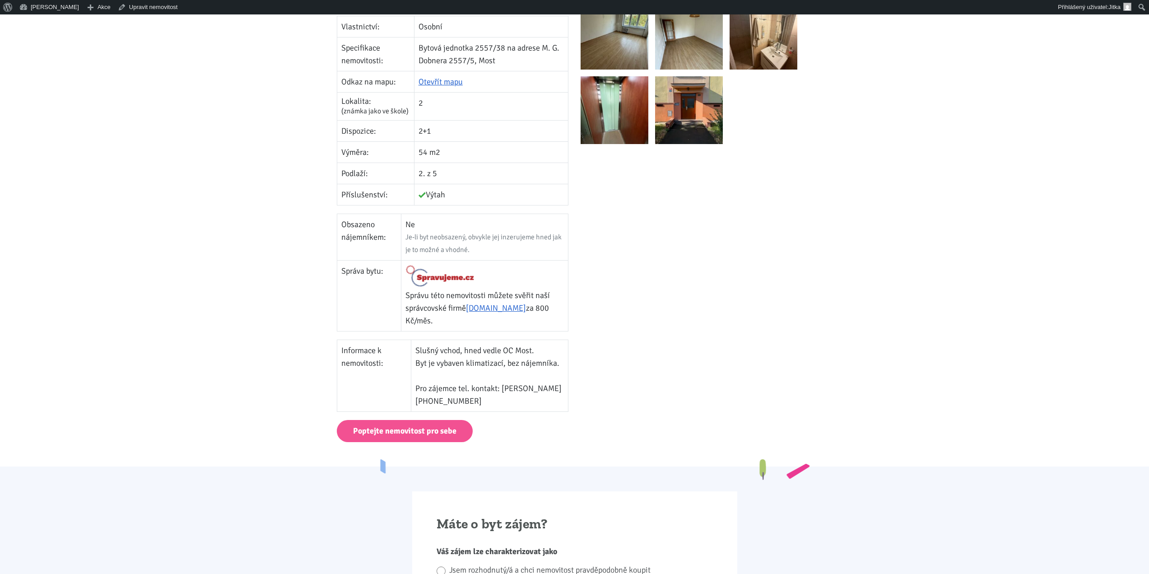
scroll to position [271, 0]
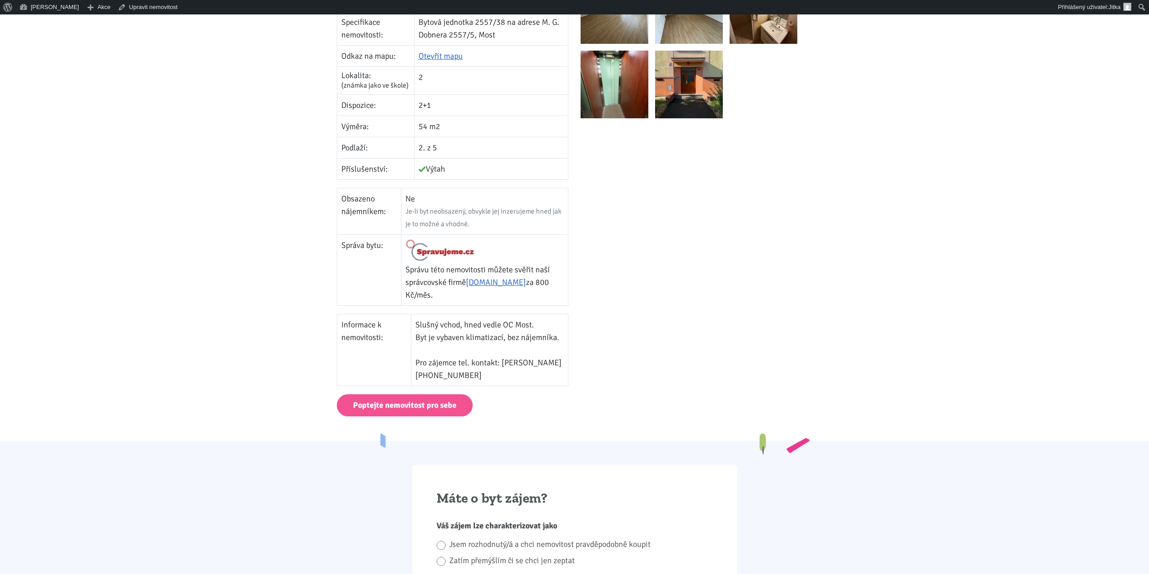
drag, startPoint x: 342, startPoint y: 199, endPoint x: 417, endPoint y: 193, distance: 75.2
click at [417, 193] on tr "Obsazeno nájemníkem: Ne Je-li byt neobsazený, obvykle jej inzerujeme hned jak j…" at bounding box center [452, 211] width 231 height 46
copy tr "Obsazeno nájemníkem: Ne"
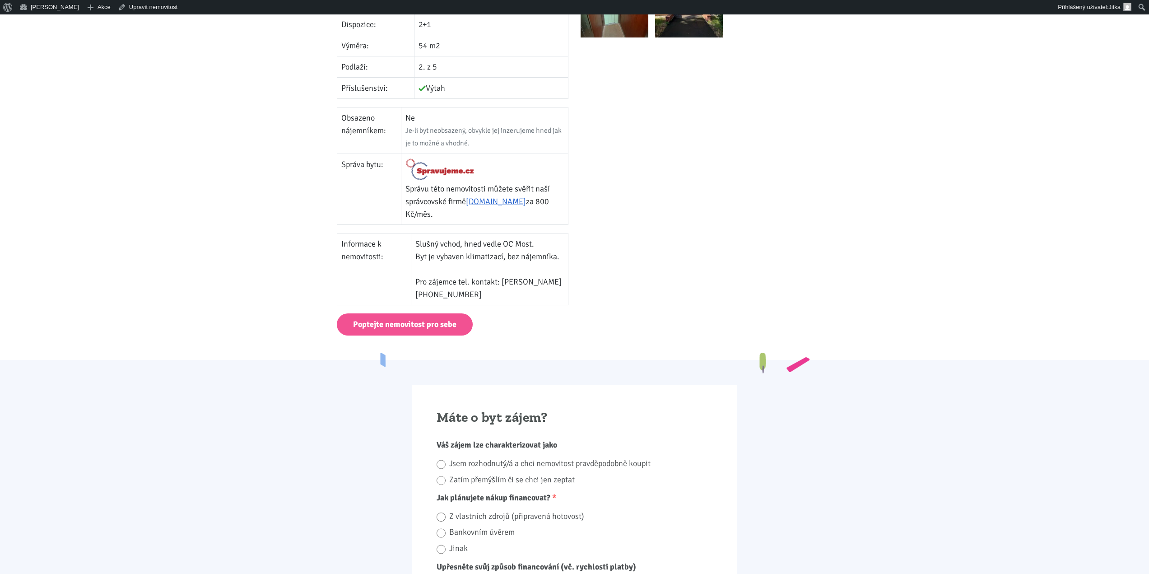
scroll to position [361, 0]
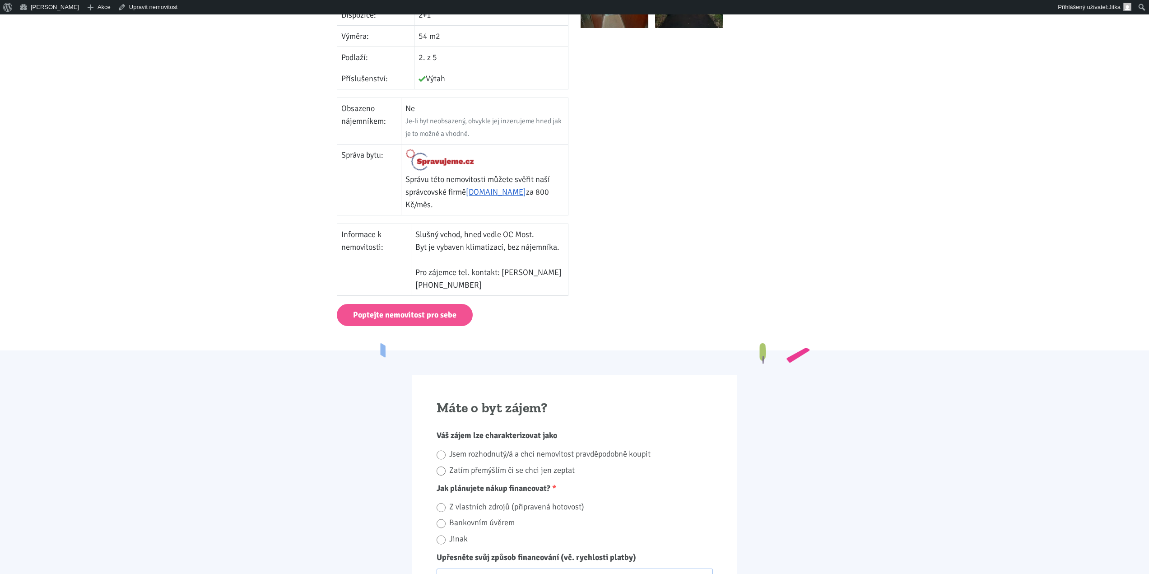
drag, startPoint x: 341, startPoint y: 235, endPoint x: 491, endPoint y: 292, distance: 159.9
click at [491, 292] on tr "Informace k nemovitosti: Slušný vchod, hned vedle OC Most. Byt je vybaven klima…" at bounding box center [452, 260] width 231 height 72
copy tr "Informace k nemovitosti: Slušný vchod, hned vedle OC Most. Byt je vybaven klima…"
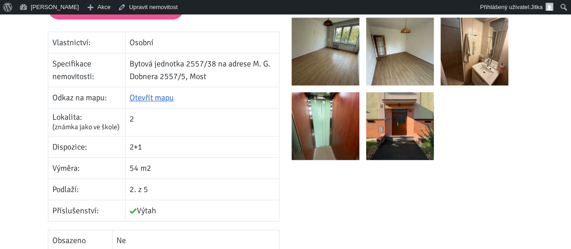
scroll to position [265, 0]
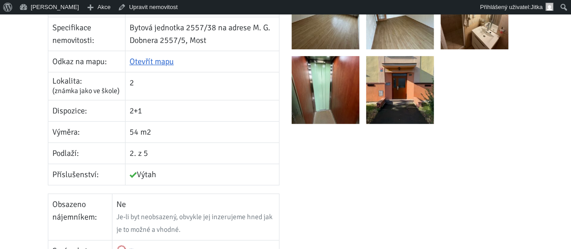
click at [141, 83] on td "2" at bounding box center [202, 86] width 154 height 28
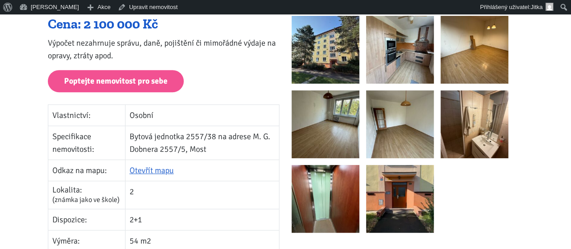
scroll to position [125, 0]
